Goal: Task Accomplishment & Management: Use online tool/utility

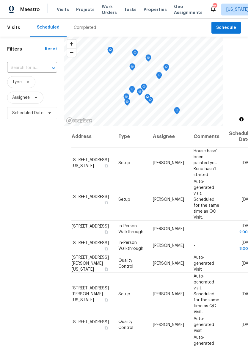
click at [153, 9] on span "Properties" at bounding box center [155, 10] width 23 height 6
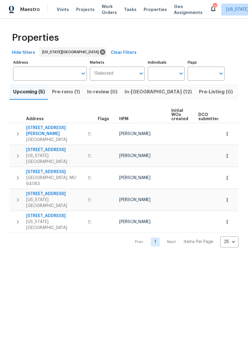
click at [138, 96] on span "In-[GEOGRAPHIC_DATA] (12)" at bounding box center [158, 92] width 67 height 8
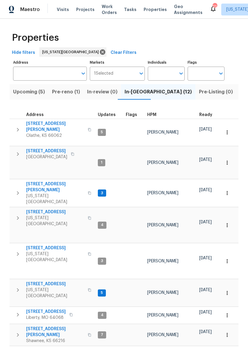
click at [86, 183] on button "button" at bounding box center [89, 193] width 7 height 20
click at [78, 181] on div "8400 Holmes Rd Kansas City, MO 64131" at bounding box center [59, 193] width 67 height 24
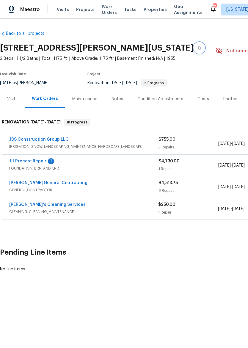
click at [194, 48] on button "button" at bounding box center [199, 48] width 11 height 11
click at [148, 4] on div "Visits Projects Work Orders Tasks Properties Geo Assignments" at bounding box center [133, 10] width 153 height 12
click at [150, 12] on span "Properties" at bounding box center [155, 10] width 23 height 6
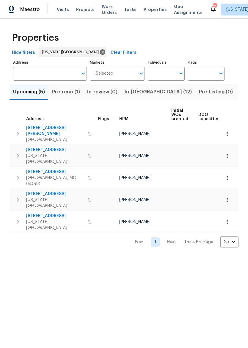
click at [141, 93] on span "In-[GEOGRAPHIC_DATA] (12)" at bounding box center [158, 92] width 67 height 8
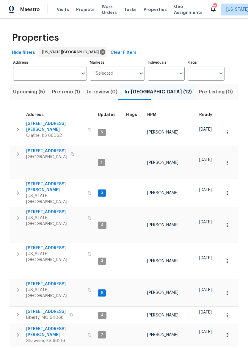
click at [199, 95] on span "Pre-Listing (0)" at bounding box center [216, 92] width 34 height 8
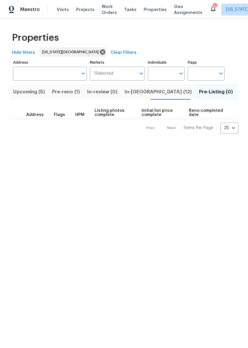
click at [136, 92] on span "In-reno (12)" at bounding box center [158, 92] width 67 height 8
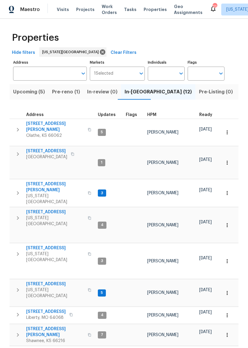
click at [14, 189] on icon "button" at bounding box center [17, 192] width 7 height 7
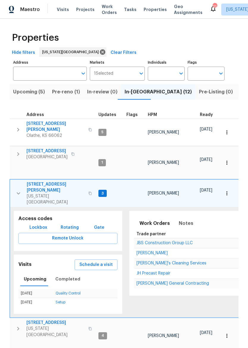
click at [32, 224] on span "Lockbox" at bounding box center [38, 227] width 18 height 7
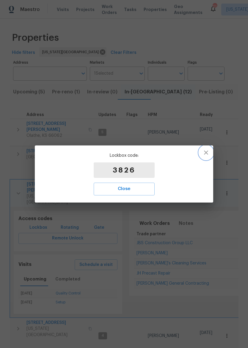
click at [206, 154] on icon "button" at bounding box center [206, 152] width 7 height 7
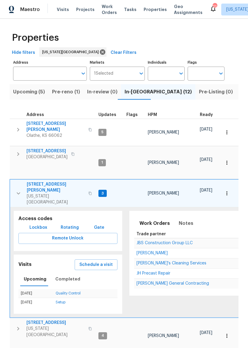
click at [38, 193] on span "Kansas City, MO 64131" at bounding box center [56, 199] width 58 height 12
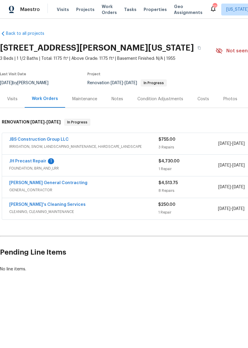
click at [148, 8] on span "Properties" at bounding box center [155, 10] width 23 height 6
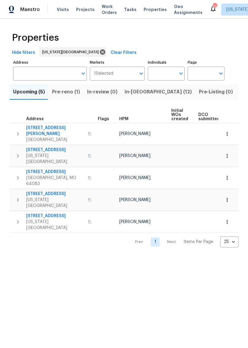
click at [144, 88] on span "In-[GEOGRAPHIC_DATA] (12)" at bounding box center [158, 92] width 67 height 8
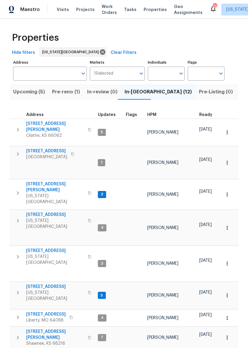
click at [34, 212] on span "[STREET_ADDRESS]" at bounding box center [55, 215] width 58 height 6
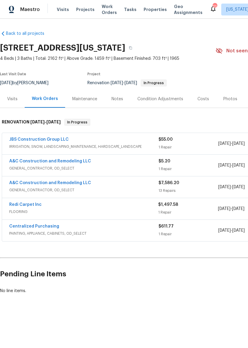
click at [10, 183] on link "A&C Construction and Remodeling LLC" at bounding box center [50, 183] width 82 height 4
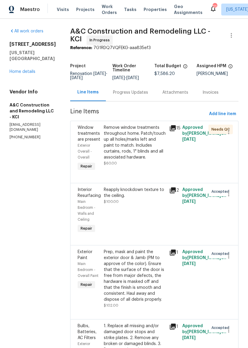
click at [152, 10] on span "Properties" at bounding box center [155, 10] width 23 height 6
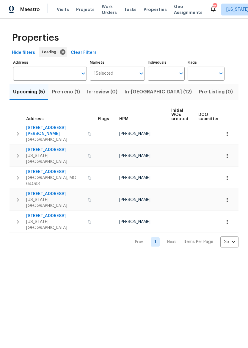
click at [139, 97] on button "In-reno (12)" at bounding box center [158, 91] width 74 height 15
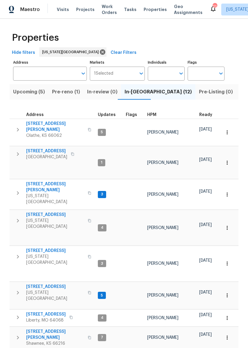
click at [35, 212] on span "[STREET_ADDRESS]" at bounding box center [55, 215] width 58 height 6
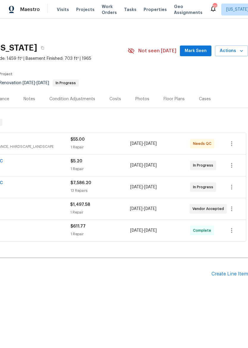
scroll to position [0, 88]
click at [234, 189] on icon "button" at bounding box center [231, 186] width 7 height 7
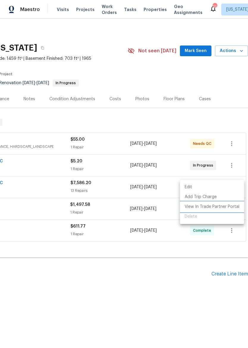
click at [229, 209] on li "View In Trade Partner Portal" at bounding box center [212, 207] width 64 height 10
click at [178, 281] on div at bounding box center [124, 174] width 248 height 348
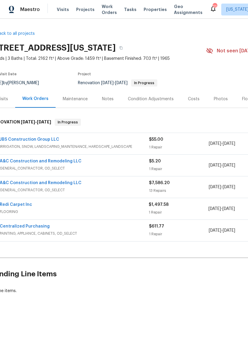
scroll to position [0, 7]
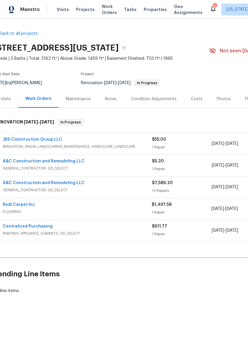
click at [77, 184] on link "A&C Construction and Remodeling LLC" at bounding box center [44, 183] width 82 height 4
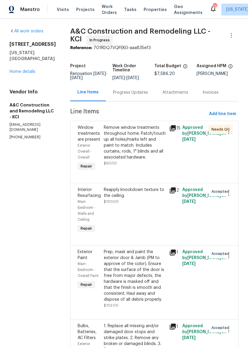
click at [142, 95] on div "Progress Updates" at bounding box center [130, 93] width 35 height 6
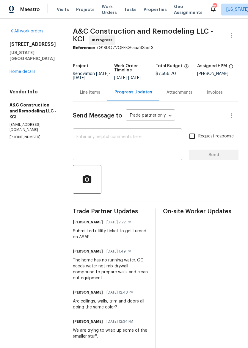
click at [27, 70] on link "Home details" at bounding box center [23, 72] width 26 height 4
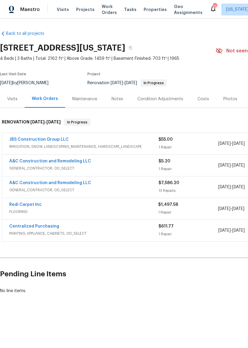
click at [149, 7] on span "Properties" at bounding box center [155, 10] width 23 height 6
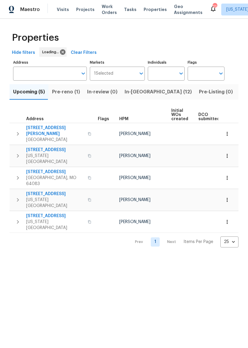
click at [132, 93] on span "In-[GEOGRAPHIC_DATA] (12)" at bounding box center [158, 92] width 67 height 8
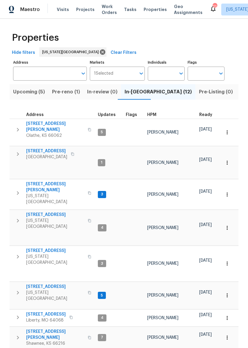
click at [58, 311] on span "[STREET_ADDRESS]" at bounding box center [46, 314] width 40 height 6
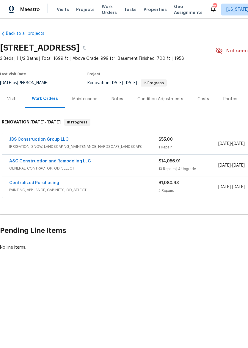
click at [77, 162] on link "A&C Construction and Remodeling LLC" at bounding box center [50, 161] width 82 height 4
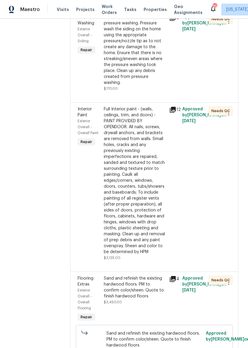
scroll to position [514, 0]
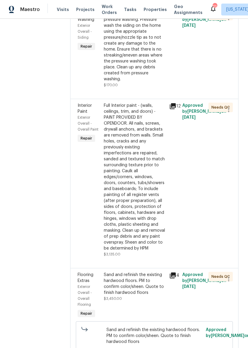
click at [151, 233] on div "Full Interior paint - (walls, ceilings, trim, and doors) - PAINT PROVIDED BY OP…" at bounding box center [135, 177] width 62 height 149
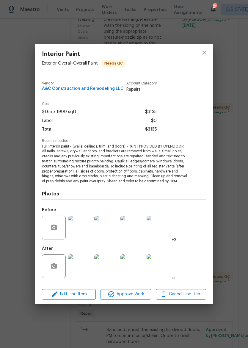
click at [80, 231] on img at bounding box center [80, 228] width 24 height 24
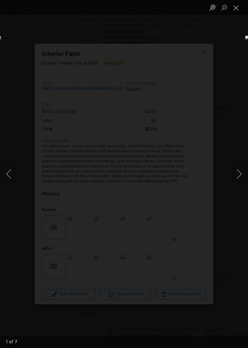
click at [244, 173] on button "Next image" at bounding box center [239, 174] width 18 height 24
click at [239, 173] on button "Next image" at bounding box center [239, 174] width 18 height 24
click at [240, 173] on button "Next image" at bounding box center [239, 174] width 18 height 24
click at [239, 172] on button "Next image" at bounding box center [239, 174] width 18 height 24
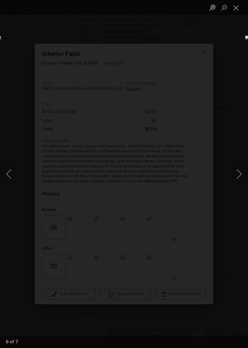
click at [239, 172] on button "Next image" at bounding box center [239, 174] width 18 height 24
click at [11, 179] on button "Previous image" at bounding box center [9, 174] width 18 height 24
click at [240, 173] on button "Next image" at bounding box center [239, 174] width 18 height 24
click at [239, 173] on button "Next image" at bounding box center [239, 174] width 18 height 24
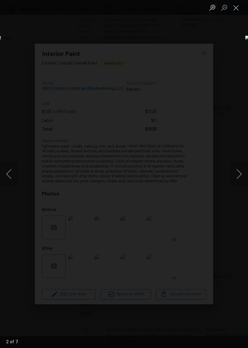
click at [238, 173] on button "Next image" at bounding box center [239, 174] width 18 height 24
click at [238, 174] on button "Next image" at bounding box center [239, 174] width 18 height 24
click at [236, 9] on button "Close lightbox" at bounding box center [236, 7] width 12 height 10
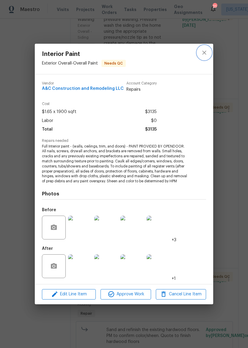
click at [205, 51] on icon "close" at bounding box center [204, 52] width 7 height 7
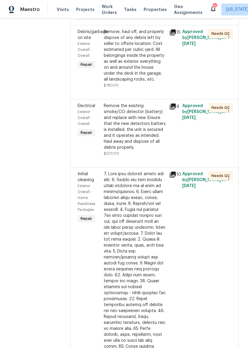
scroll to position [867, 0]
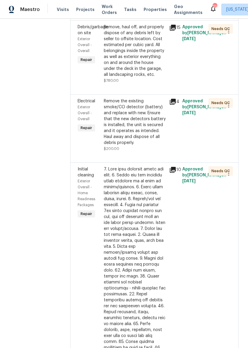
click at [140, 78] on div "Remove, haul off, and properly dispose of any debris left by seller to offsite …" at bounding box center [135, 51] width 62 height 54
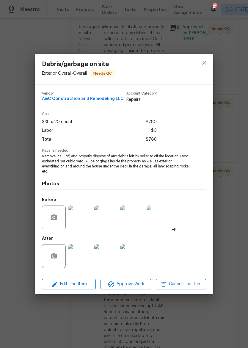
click at [79, 220] on img at bounding box center [80, 217] width 24 height 24
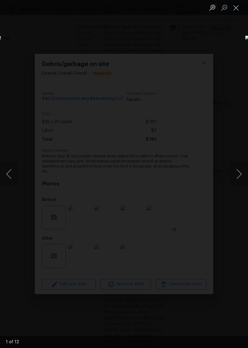
click at [240, 176] on button "Next image" at bounding box center [239, 174] width 18 height 24
click at [241, 175] on button "Next image" at bounding box center [239, 174] width 18 height 24
click at [238, 175] on button "Next image" at bounding box center [239, 174] width 18 height 24
click at [239, 173] on button "Next image" at bounding box center [239, 174] width 18 height 24
click at [238, 174] on button "Next image" at bounding box center [239, 174] width 18 height 24
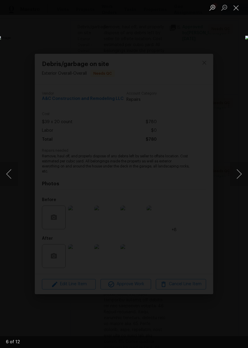
click at [239, 175] on button "Next image" at bounding box center [239, 174] width 18 height 24
click at [239, 174] on button "Next image" at bounding box center [239, 174] width 18 height 24
click at [241, 175] on button "Next image" at bounding box center [239, 174] width 18 height 24
click at [241, 173] on button "Next image" at bounding box center [239, 174] width 18 height 24
click at [240, 173] on button "Next image" at bounding box center [239, 174] width 18 height 24
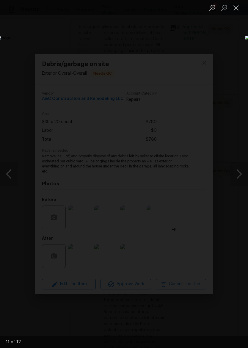
click at [239, 175] on button "Next image" at bounding box center [239, 174] width 18 height 24
click at [238, 175] on button "Next image" at bounding box center [239, 174] width 18 height 24
click at [237, 5] on button "Close lightbox" at bounding box center [236, 7] width 12 height 10
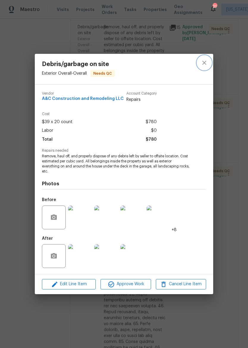
click at [207, 59] on icon "close" at bounding box center [204, 62] width 7 height 7
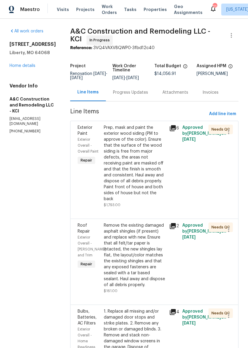
scroll to position [0, 0]
click at [149, 11] on span "Properties" at bounding box center [155, 10] width 23 height 6
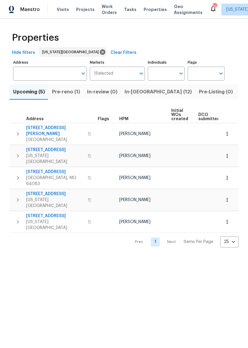
click at [135, 89] on span "In-reno (12)" at bounding box center [158, 92] width 67 height 8
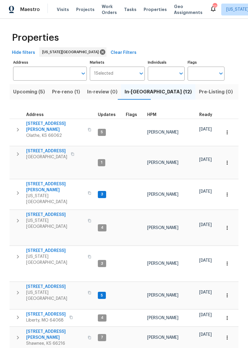
click at [35, 212] on span "623 N 62nd Pl" at bounding box center [55, 215] width 58 height 6
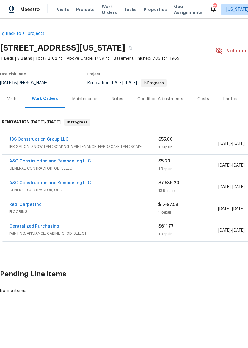
click at [74, 185] on link "A&C Construction and Remodeling LLC" at bounding box center [50, 183] width 82 height 4
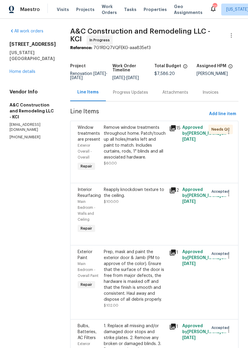
click at [134, 93] on div "Progress Updates" at bounding box center [130, 93] width 35 height 6
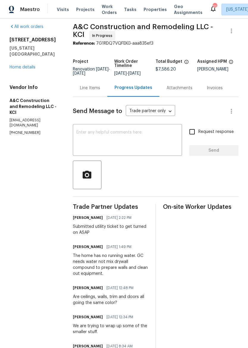
scroll to position [5, 0]
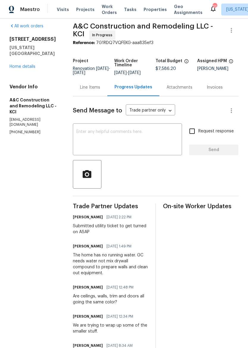
click at [28, 65] on link "Home details" at bounding box center [23, 67] width 26 height 4
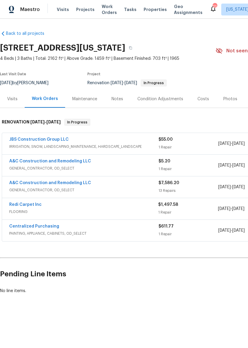
click at [75, 163] on link "A&C Construction and Remodeling LLC" at bounding box center [50, 161] width 82 height 4
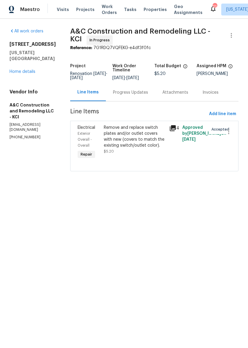
click at [138, 94] on div "Progress Updates" at bounding box center [130, 93] width 35 height 6
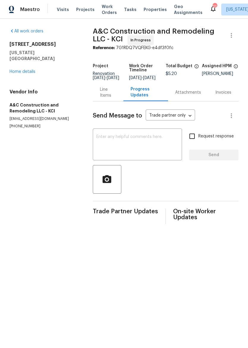
click at [27, 70] on link "Home details" at bounding box center [23, 72] width 26 height 4
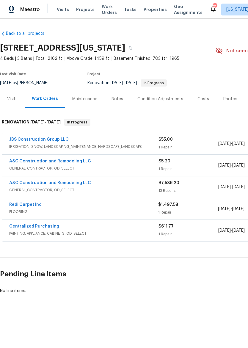
click at [115, 101] on div "Notes" at bounding box center [118, 99] width 12 height 6
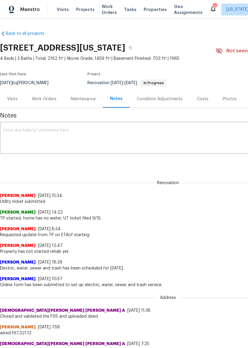
click at [45, 100] on div "Work Orders" at bounding box center [44, 99] width 25 height 6
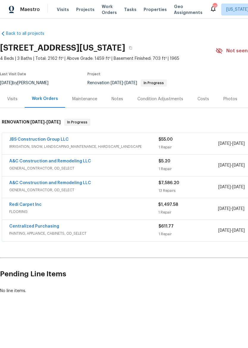
click at [210, 6] on icon at bounding box center [213, 8] width 7 height 7
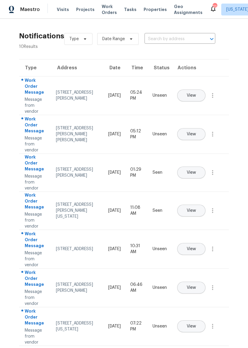
click at [29, 9] on span "Maestro" at bounding box center [30, 10] width 20 height 6
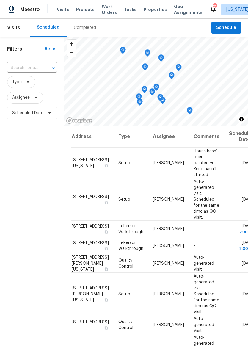
click at [152, 10] on span "Properties" at bounding box center [155, 10] width 23 height 6
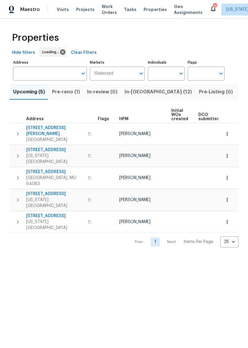
click at [135, 92] on span "In-reno (12)" at bounding box center [158, 92] width 67 height 8
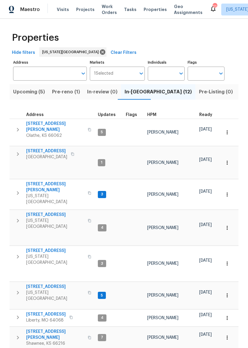
click at [49, 311] on span "1209 Liberty Drive Ter" at bounding box center [46, 314] width 40 height 6
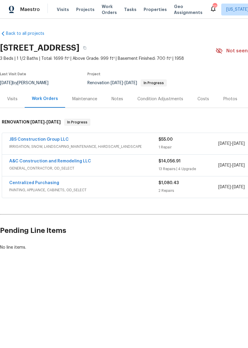
click at [76, 163] on link "A&C Construction and Remodeling LLC" at bounding box center [50, 161] width 82 height 4
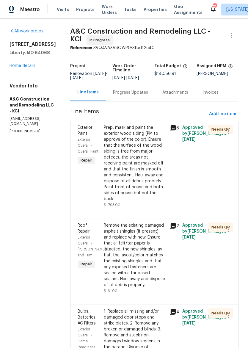
click at [138, 95] on div "Progress Updates" at bounding box center [130, 93] width 35 height 6
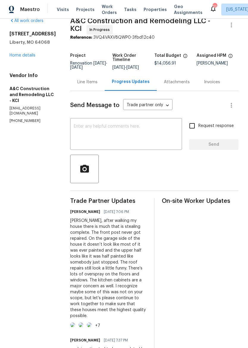
scroll to position [9, 0]
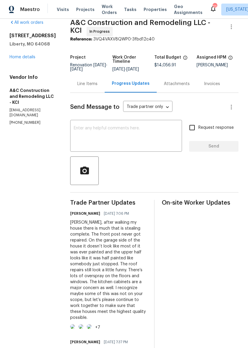
click at [10, 11] on img at bounding box center [11, 9] width 5 height 7
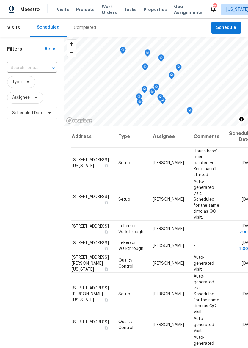
click at [153, 10] on span "Properties" at bounding box center [155, 10] width 23 height 6
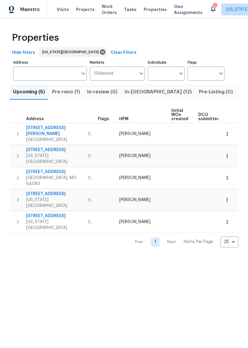
click at [145, 94] on span "In-reno (12)" at bounding box center [158, 92] width 67 height 8
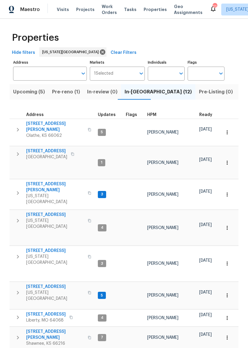
click at [45, 212] on span "623 N 62nd Pl" at bounding box center [55, 215] width 58 height 6
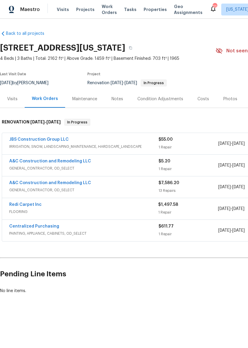
click at [66, 184] on link "A&C Construction and Remodeling LLC" at bounding box center [50, 183] width 82 height 4
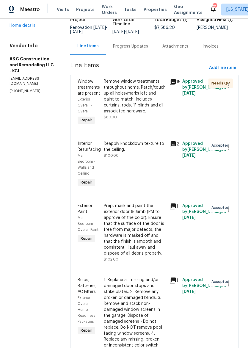
scroll to position [41, 0]
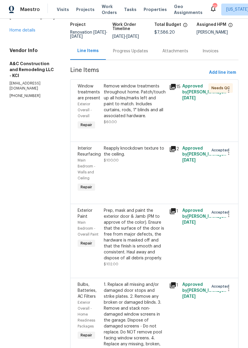
click at [132, 105] on div "Remove window treatments throughout home. Patch/touch up all holes/marks left a…" at bounding box center [135, 101] width 62 height 36
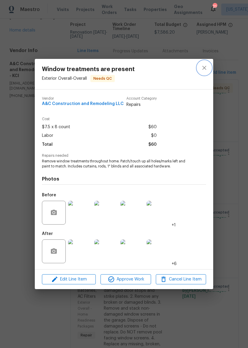
click at [209, 67] on button "close" at bounding box center [204, 68] width 14 height 14
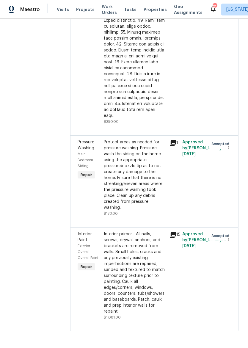
scroll to position [1333, 0]
click at [146, 168] on div "Protect areas as needed for pressure washing. Pressure wash the siding on the h…" at bounding box center [135, 174] width 62 height 71
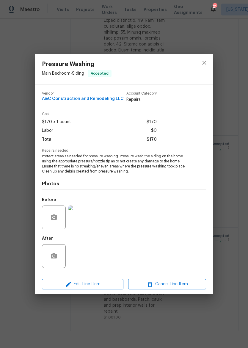
click at [88, 214] on img at bounding box center [80, 217] width 24 height 24
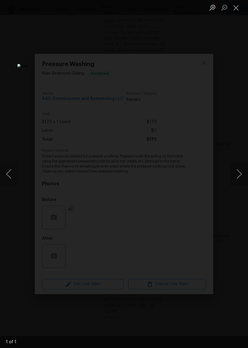
click at [238, 11] on button "Close lightbox" at bounding box center [236, 7] width 12 height 10
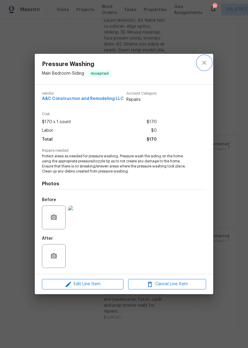
click at [208, 59] on button "close" at bounding box center [204, 63] width 14 height 14
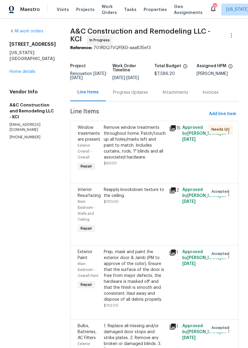
scroll to position [0, 0]
click at [187, 92] on div "Attachments" at bounding box center [175, 93] width 40 height 18
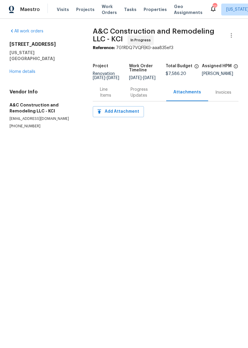
click at [227, 95] on div "Invoices" at bounding box center [223, 93] width 16 height 6
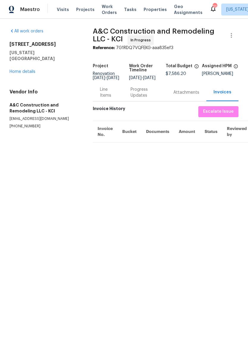
click at [193, 94] on div "Attachments" at bounding box center [186, 93] width 26 height 6
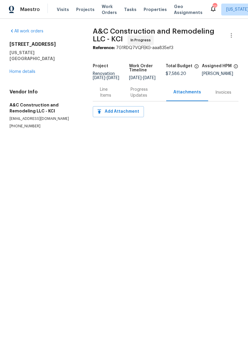
click at [146, 94] on div "Progress Updates" at bounding box center [145, 93] width 29 height 12
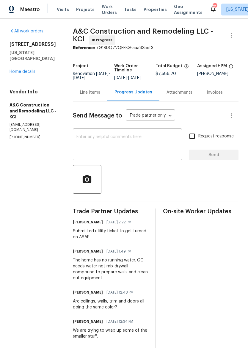
click at [100, 95] on div "Line Items" at bounding box center [90, 93] width 20 height 6
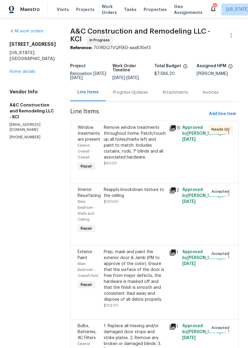
click at [27, 70] on link "Home details" at bounding box center [23, 72] width 26 height 4
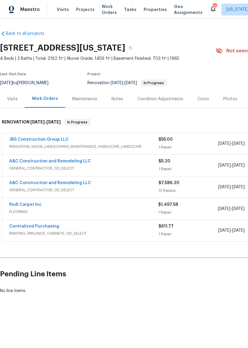
click at [149, 11] on span "Properties" at bounding box center [155, 10] width 23 height 6
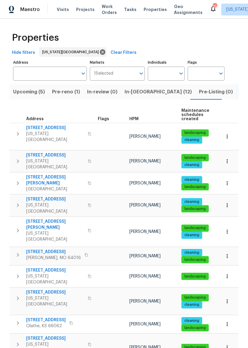
click at [51, 152] on span "8226 NW 82nd Ct" at bounding box center [55, 155] width 58 height 6
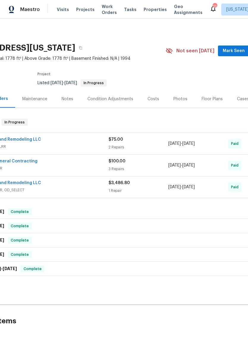
scroll to position [0, 54]
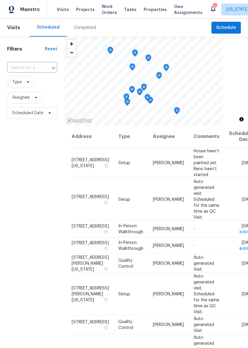
click at [146, 4] on div "Visits Projects Work Orders Tasks Properties Geo Assignments" at bounding box center [133, 10] width 153 height 12
click at [147, 9] on span "Properties" at bounding box center [155, 10] width 23 height 6
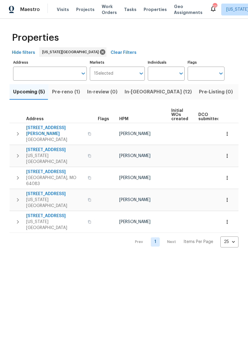
click at [136, 91] on span "In-[GEOGRAPHIC_DATA] (12)" at bounding box center [158, 92] width 67 height 8
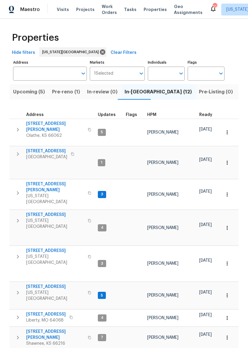
click at [40, 212] on span "[STREET_ADDRESS]" at bounding box center [55, 215] width 58 height 6
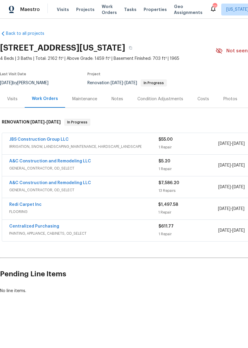
click at [57, 210] on span "FLOORING" at bounding box center [83, 212] width 149 height 6
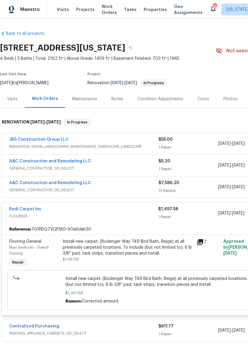
click at [155, 254] on div "Install new carpet. (Bodenger Way 749 Bird Bath, Beige) at all previously carpe…" at bounding box center [128, 247] width 130 height 18
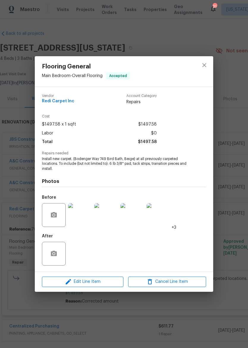
click at [78, 218] on img at bounding box center [80, 215] width 24 height 24
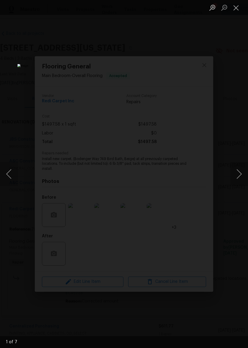
click at [242, 174] on button "Next image" at bounding box center [239, 174] width 18 height 24
click at [242, 175] on button "Next image" at bounding box center [239, 174] width 18 height 24
click at [241, 175] on button "Next image" at bounding box center [239, 174] width 18 height 24
click at [241, 176] on button "Next image" at bounding box center [239, 174] width 18 height 24
click at [241, 179] on button "Next image" at bounding box center [239, 174] width 18 height 24
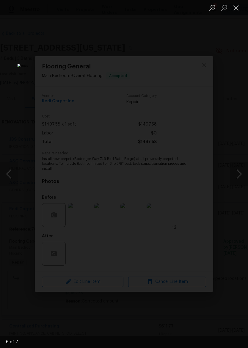
click at [241, 180] on button "Next image" at bounding box center [239, 174] width 18 height 24
click at [243, 183] on button "Next image" at bounding box center [239, 174] width 18 height 24
click at [240, 1] on li "Lightbox" at bounding box center [236, 7] width 12 height 15
click at [241, 7] on button "Close lightbox" at bounding box center [236, 7] width 12 height 10
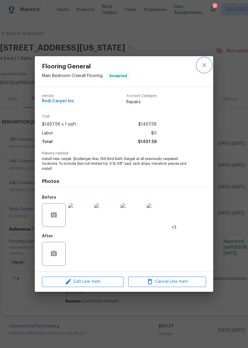
click at [209, 62] on button "close" at bounding box center [204, 65] width 14 height 14
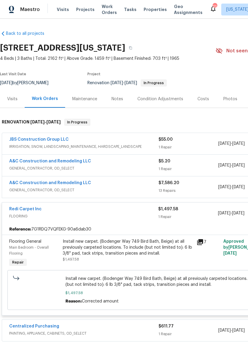
click at [128, 212] on div "Redi Carpet Inc" at bounding box center [83, 209] width 149 height 7
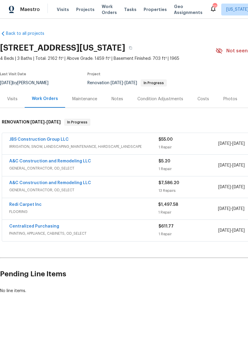
click at [132, 164] on div "A&C Construction and Remodeling LLC" at bounding box center [83, 161] width 149 height 7
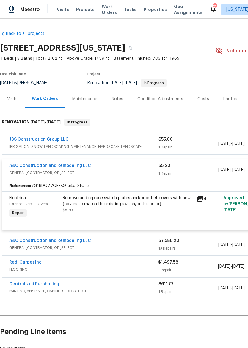
click at [142, 174] on span "GENERAL_CONTRACTOR, OD_SELECT" at bounding box center [83, 173] width 149 height 6
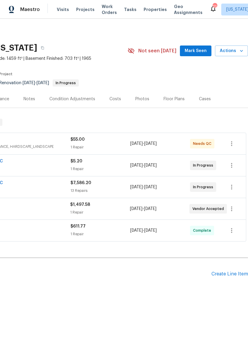
scroll to position [0, 88]
click at [229, 274] on div "Create Line Item" at bounding box center [229, 274] width 37 height 6
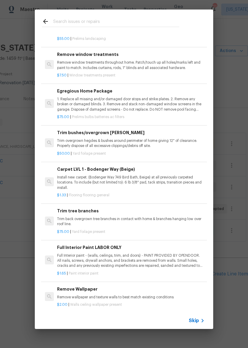
scroll to position [148, 0]
click at [156, 258] on p "Full Interior paint - (walls, ceilings, trim, and doors) - PAINT PROVIDED BY OP…" at bounding box center [130, 260] width 147 height 15
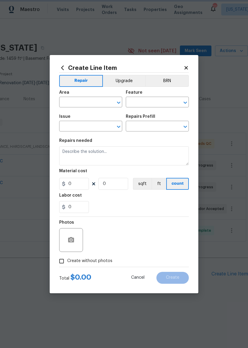
type input "Overall Paint"
type input "Interior Paint"
type input "Full Interior Paint LABOR ONLY $1.65"
type textarea "Full Interior paint - (walls, ceilings, trim, and doors) - PAINT PROVIDED BY OP…"
type input "1.65"
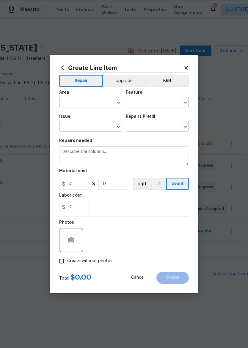
type input "1"
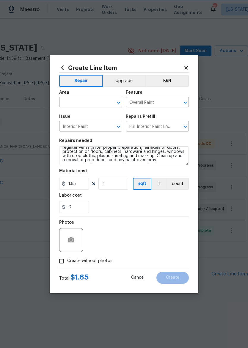
scroll to position [33, 0]
click at [137, 165] on textarea "Full Interior paint - (walls, ceilings, trim, and doors) - PAINT PROVIDED BY OP…" at bounding box center [124, 155] width 130 height 19
type textarea "Full Interior paint - (walls, ceilings, trim, and doors) - PAINT PROVIDED BY OP…"
click at [188, 65] on icon at bounding box center [185, 67] width 5 height 5
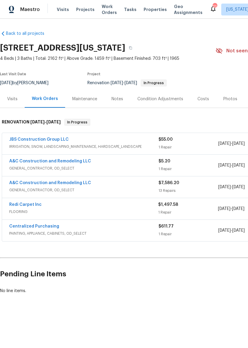
scroll to position [0, 0]
